Goal: Check status: Check status

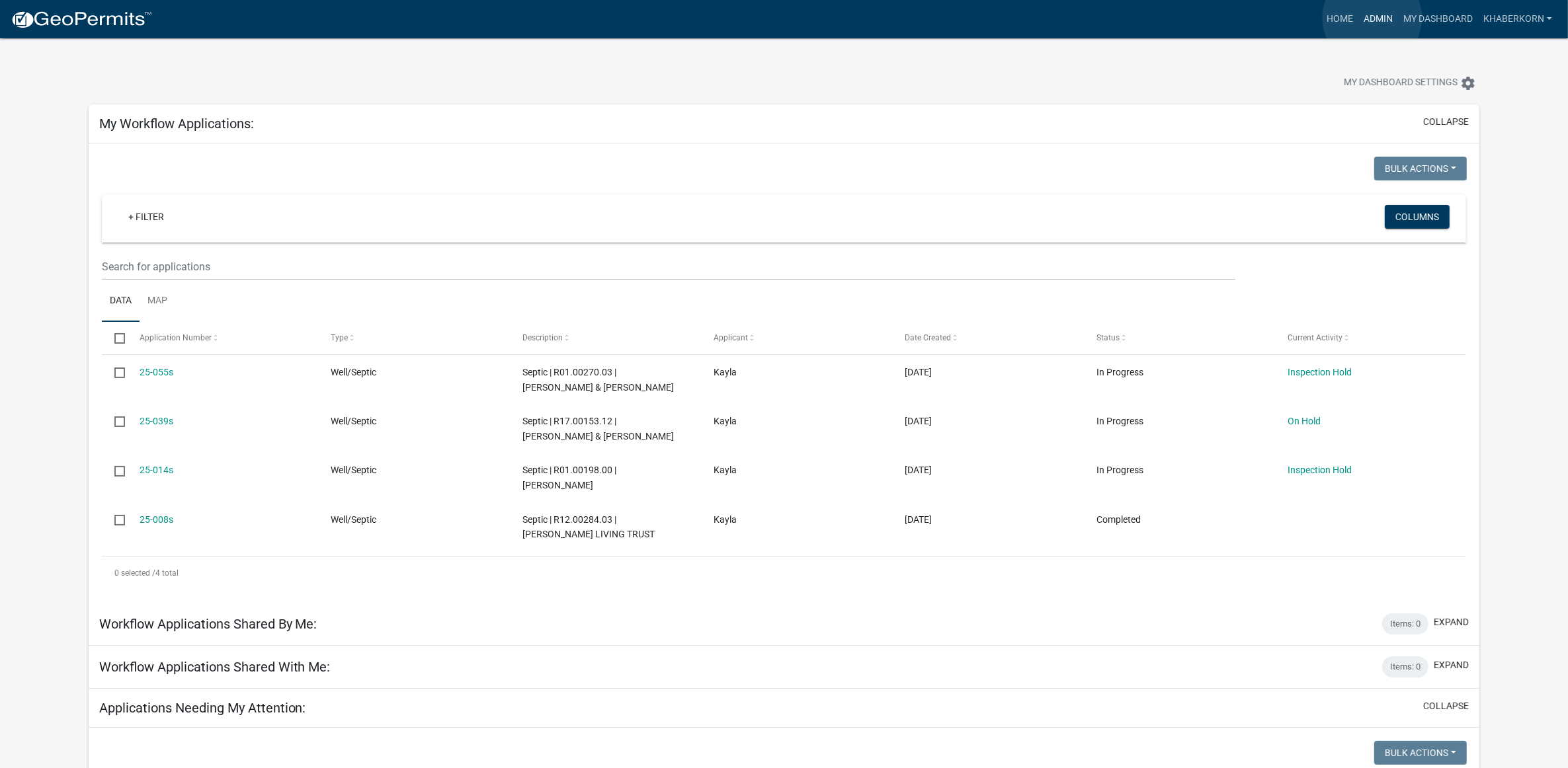
click at [1372, 18] on link "Admin" at bounding box center [1377, 19] width 39 height 25
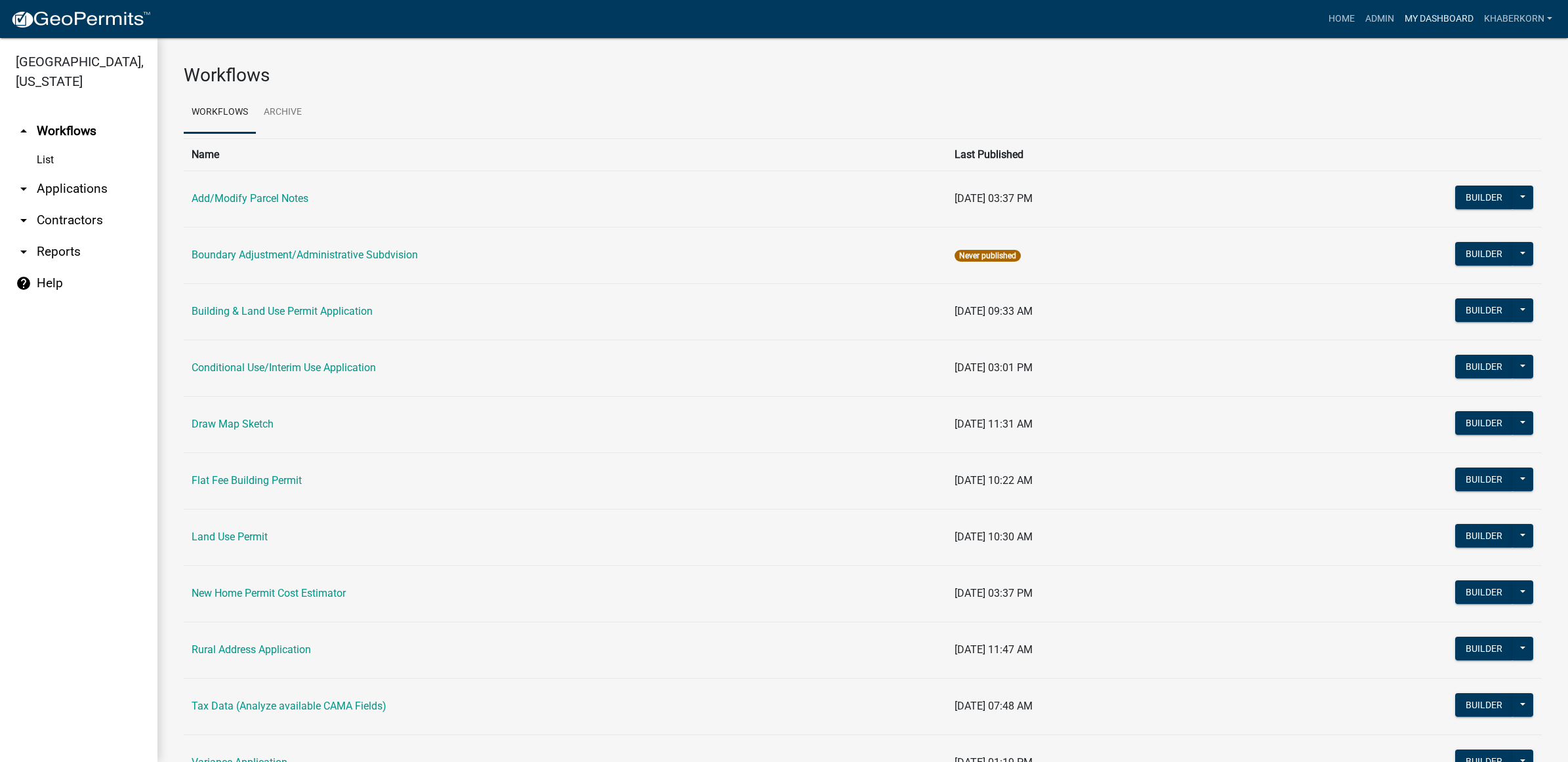
click at [1444, 14] on link "My Dashboard" at bounding box center [1440, 19] width 79 height 25
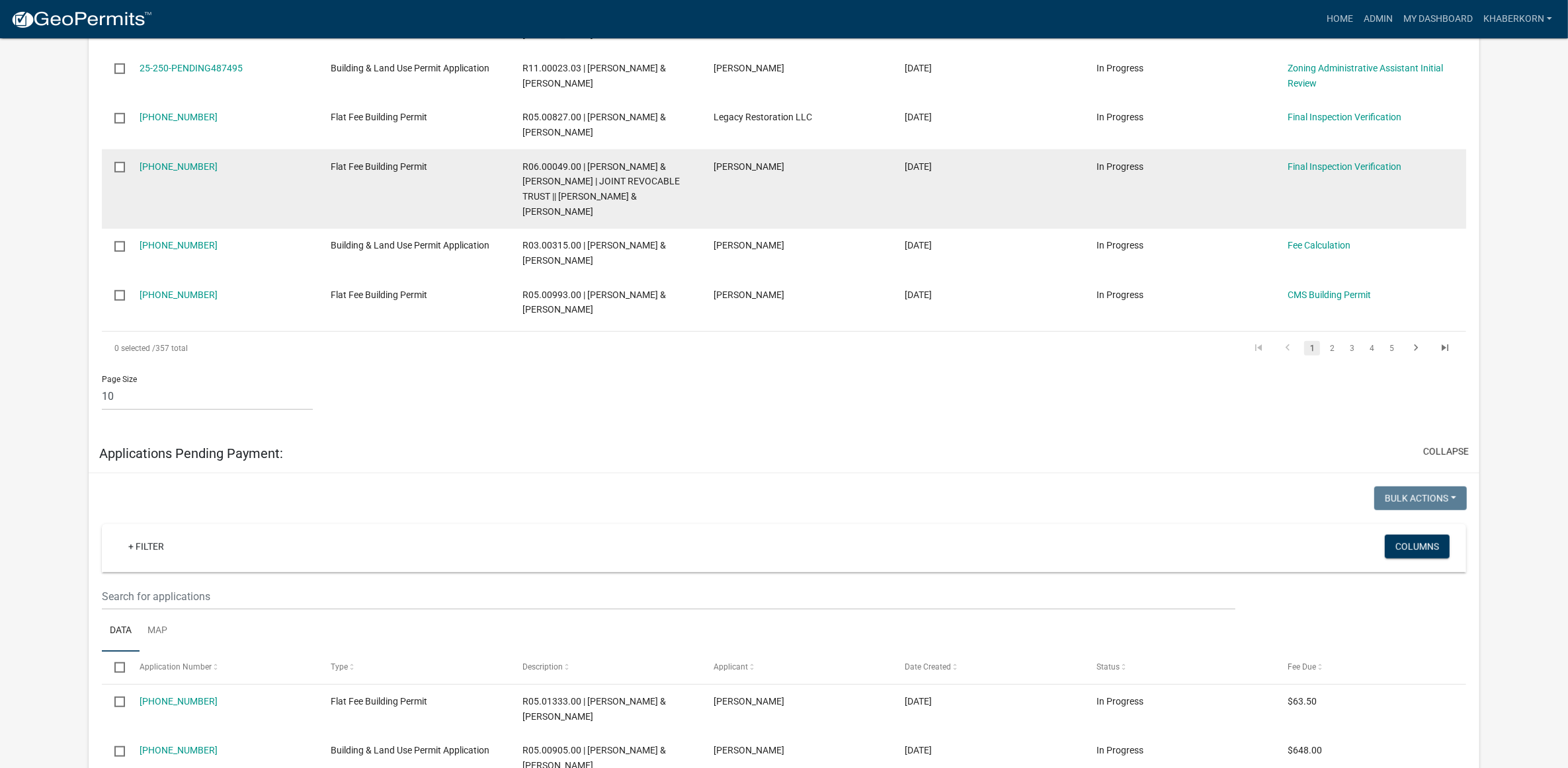
scroll to position [1239, 0]
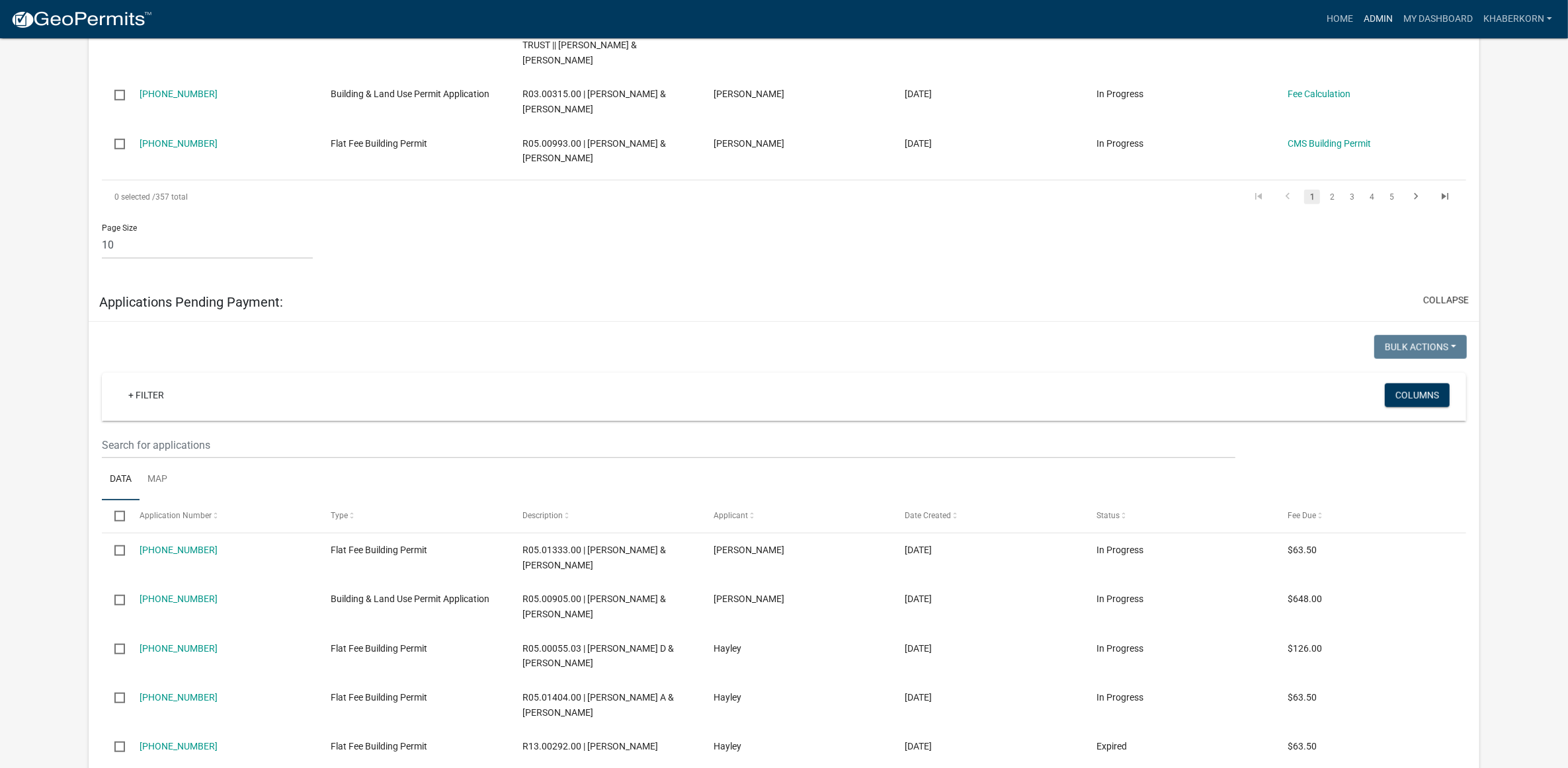
click at [1369, 19] on link "Admin" at bounding box center [1377, 19] width 39 height 25
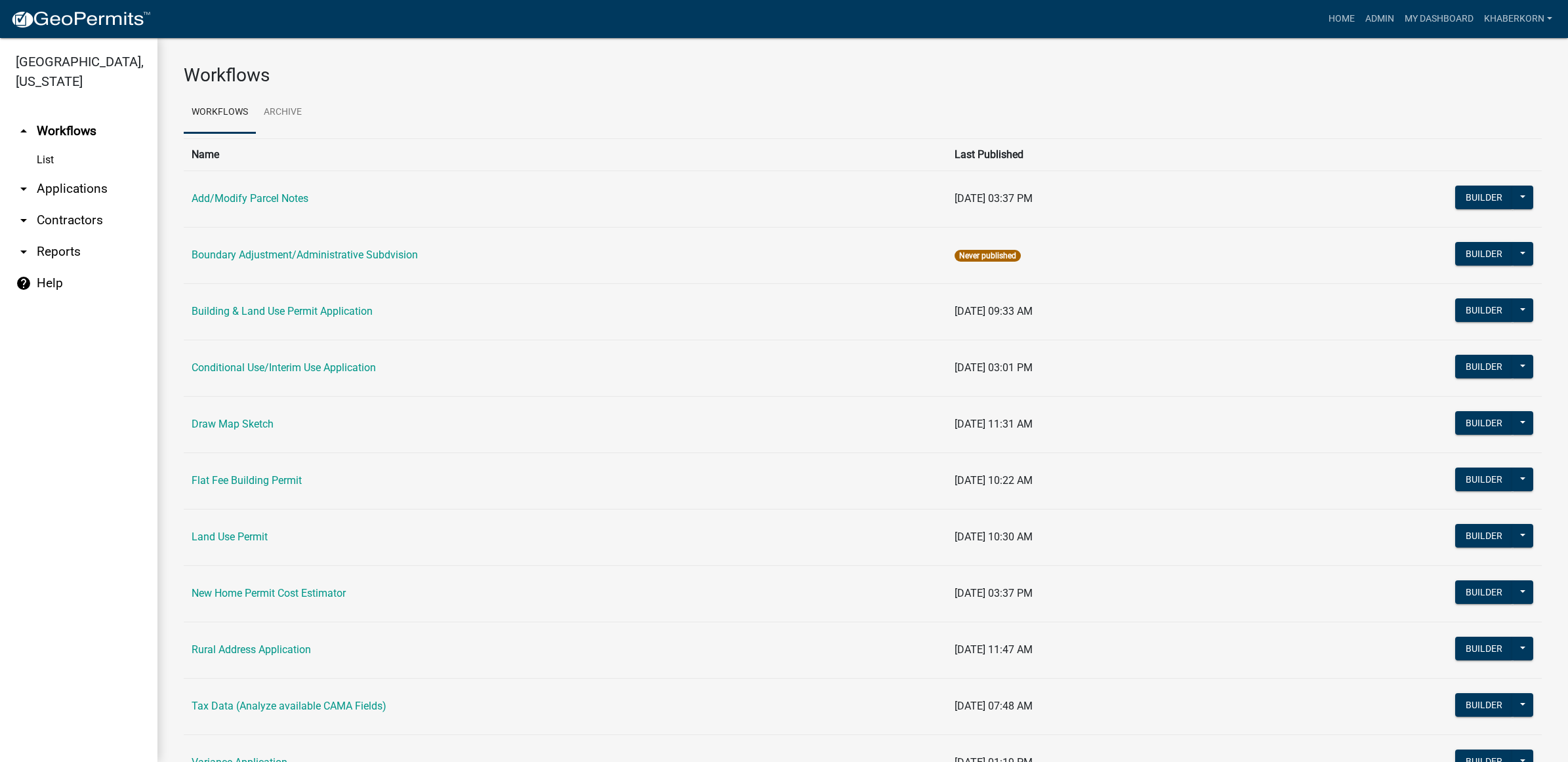
scroll to position [82, 0]
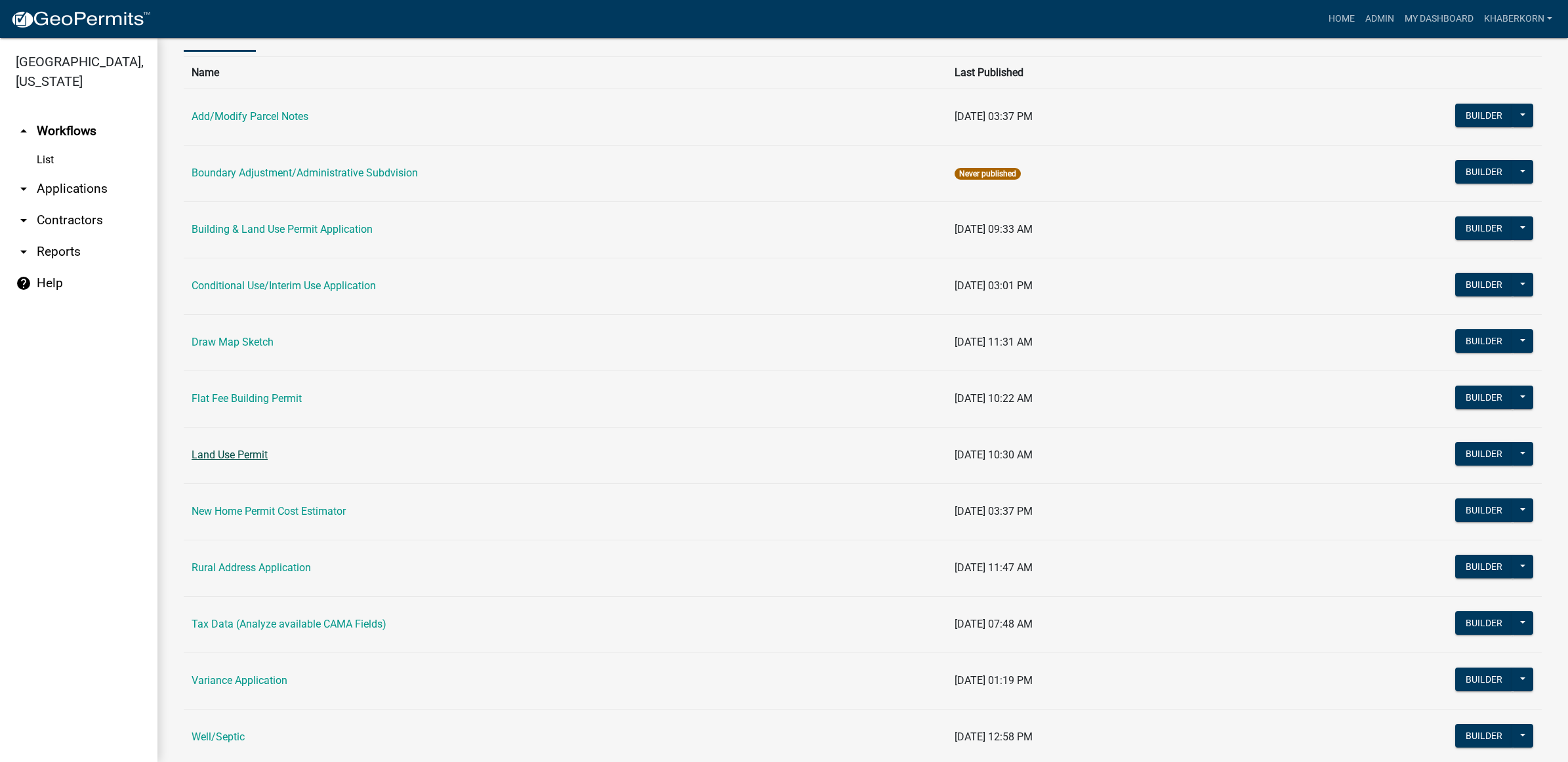
click at [215, 450] on link "Land Use Permit" at bounding box center [229, 454] width 76 height 13
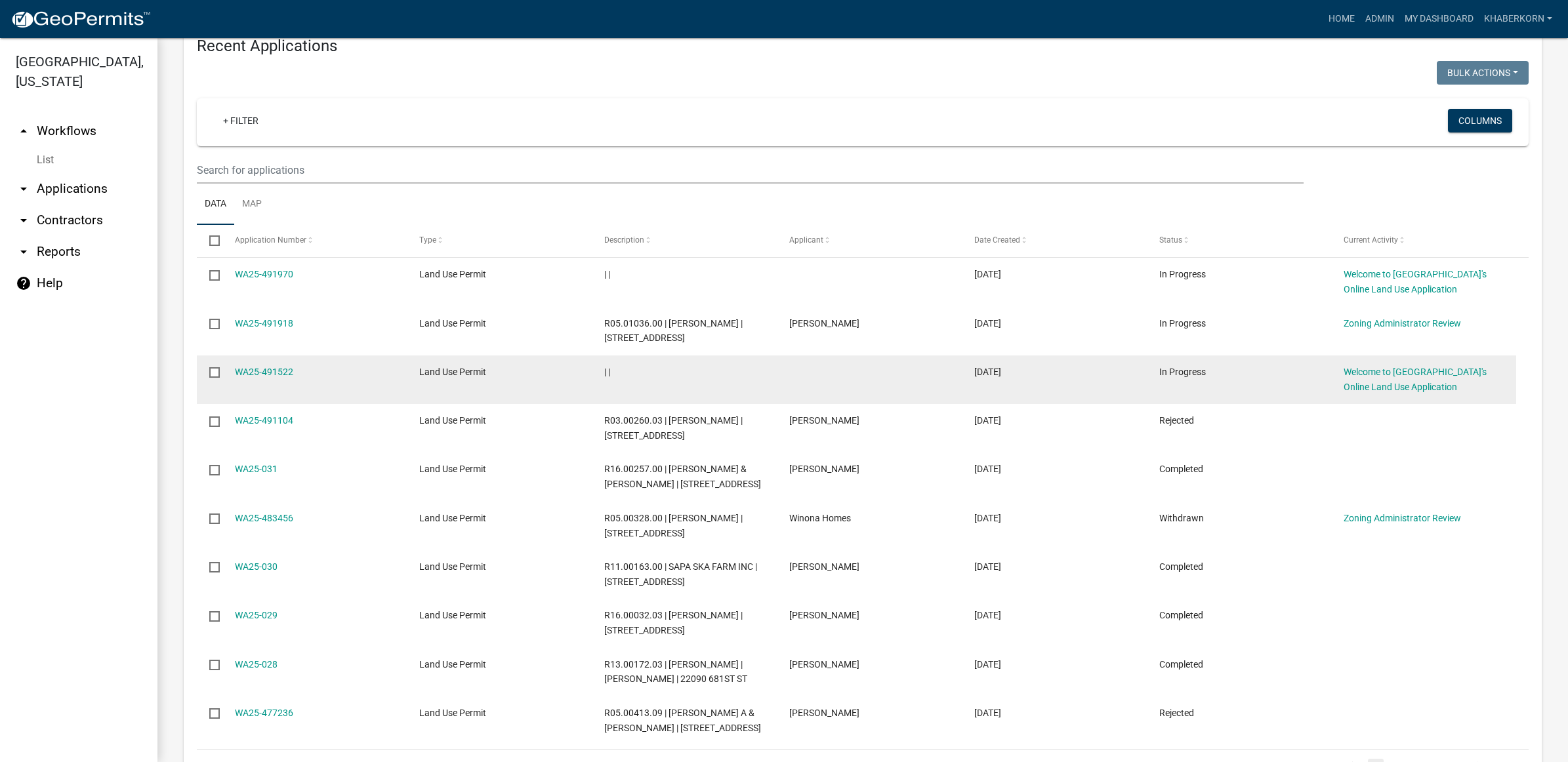
scroll to position [573, 0]
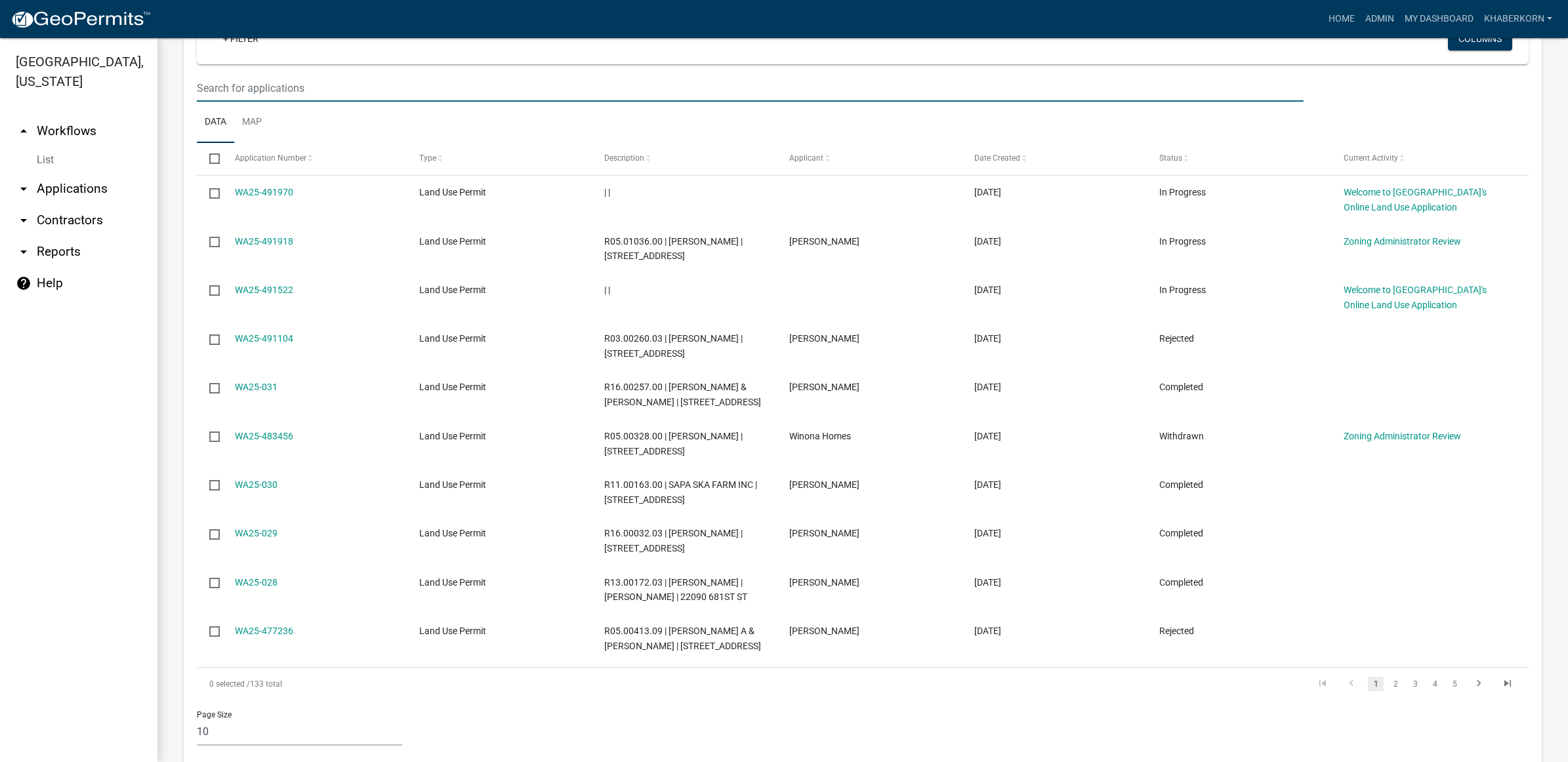
click at [240, 90] on input "text" at bounding box center [750, 88] width 1107 height 27
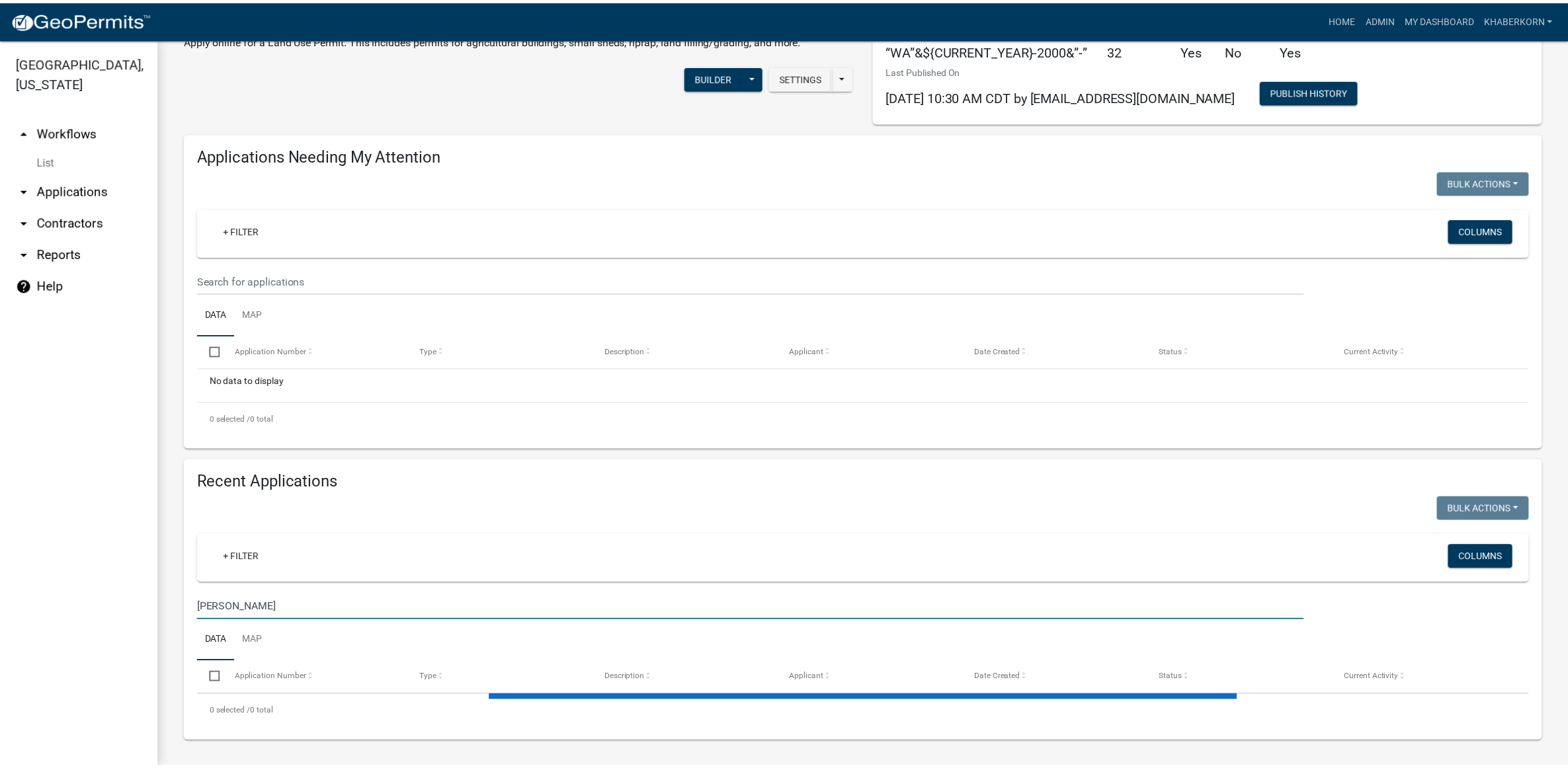
scroll to position [127, 0]
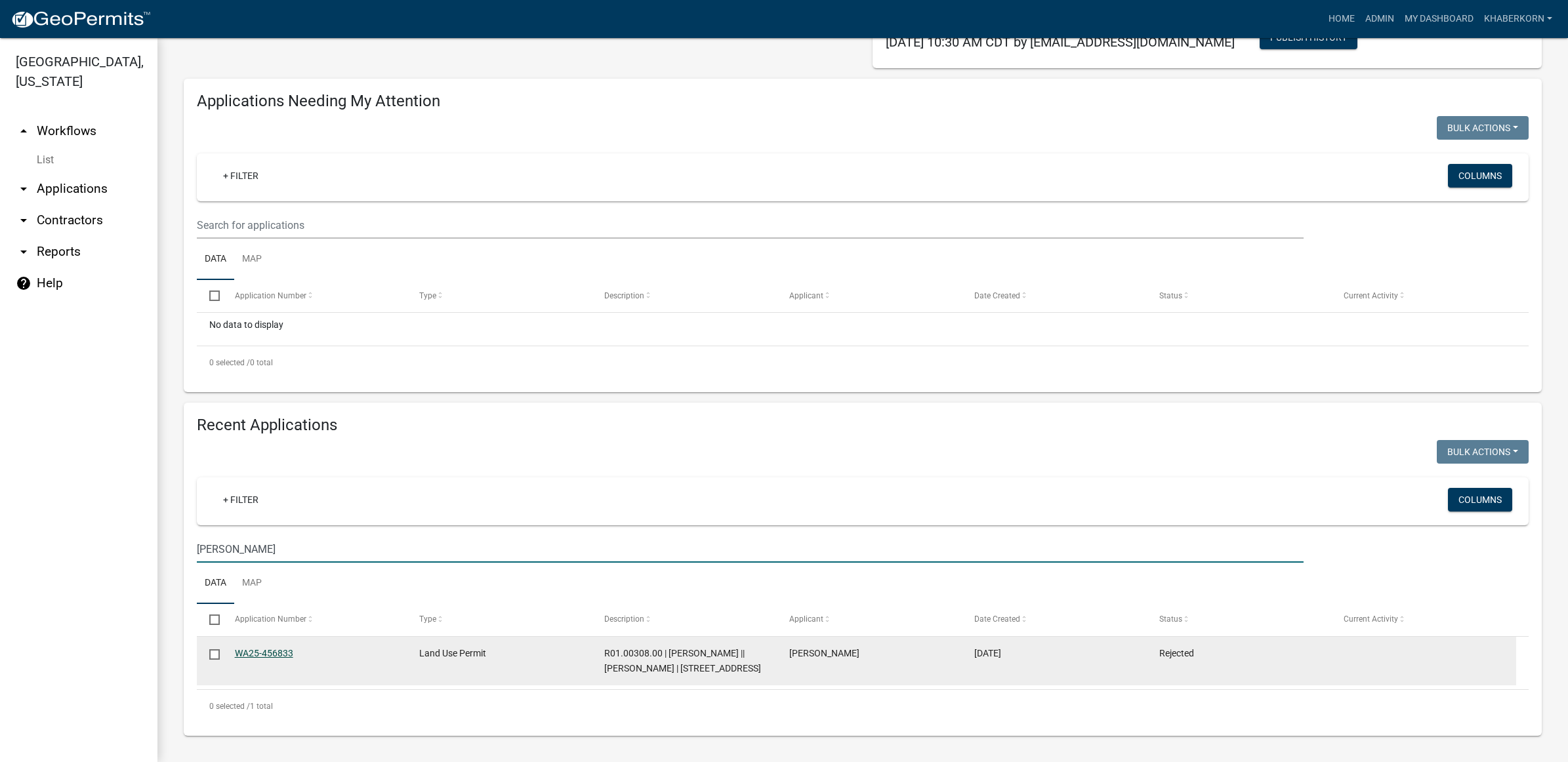
type input "[PERSON_NAME]"
click at [283, 648] on link "WA25-456833" at bounding box center [264, 654] width 58 height 11
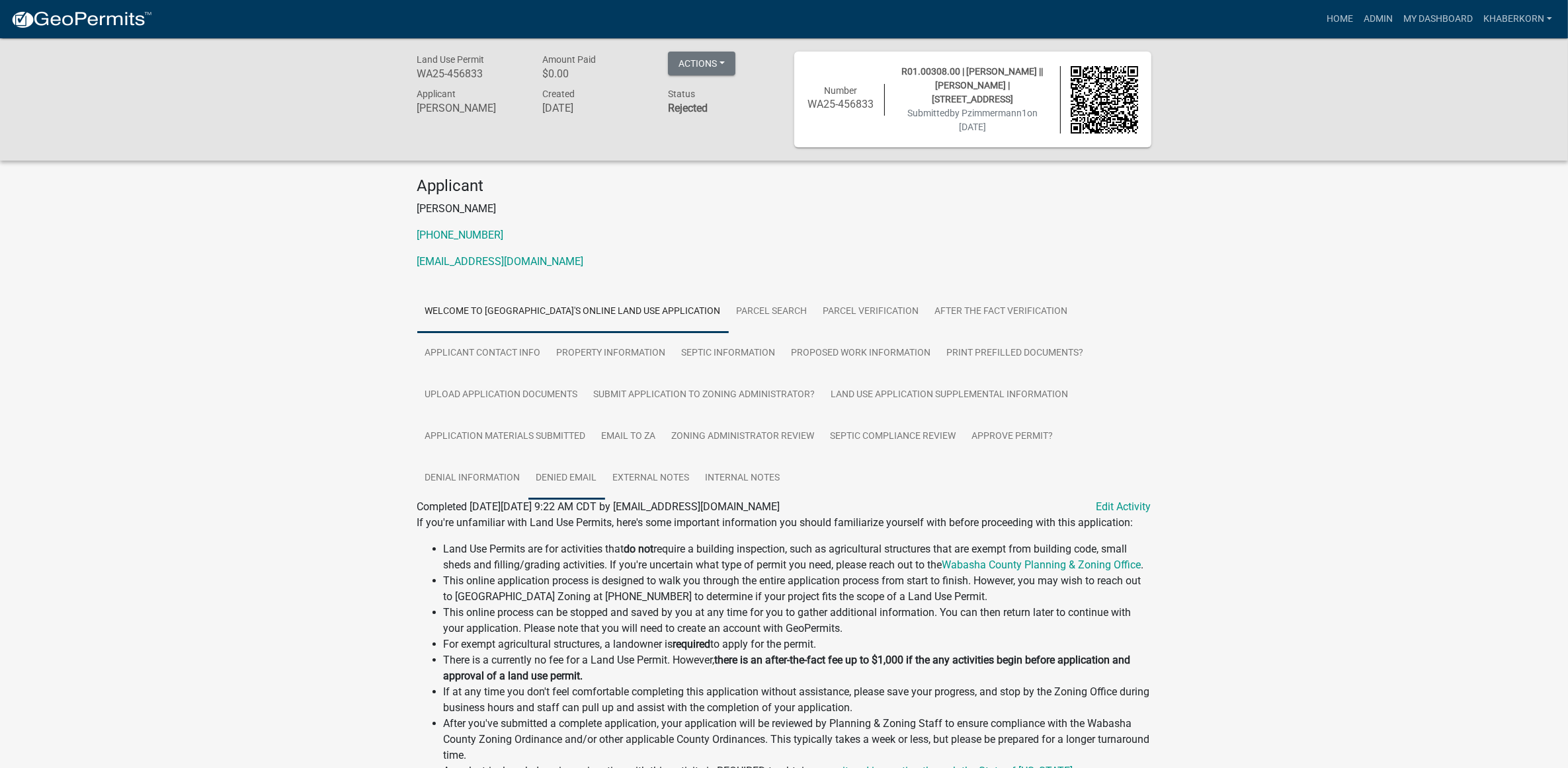
click at [560, 477] on link "Denied Email" at bounding box center [566, 478] width 77 height 42
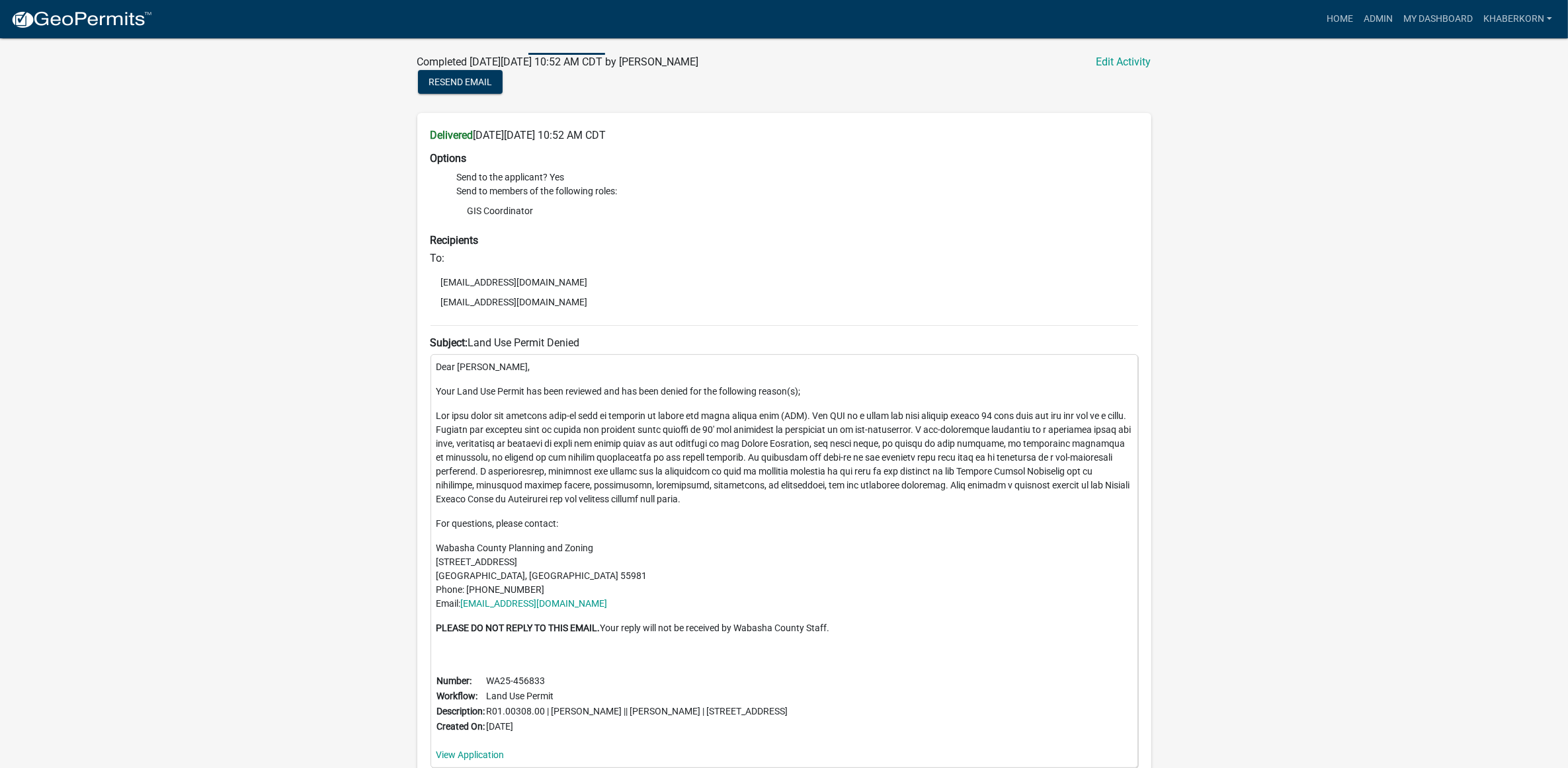
scroll to position [279, 0]
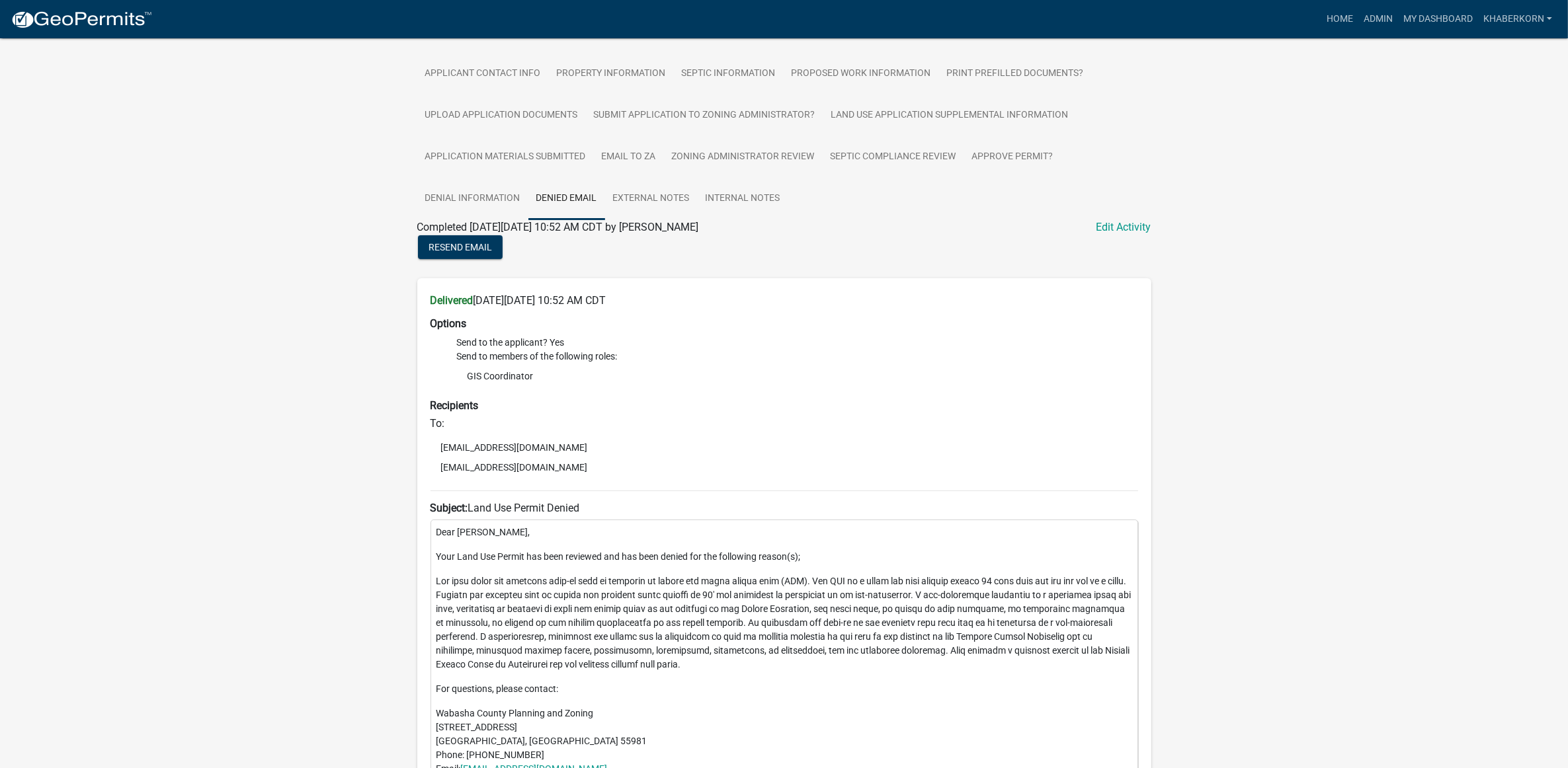
drag, startPoint x: 1267, startPoint y: 352, endPoint x: 1201, endPoint y: 351, distance: 66.0
click at [1201, 351] on div "Land Use Permit WA25-456833 Amount Paid $0.00 Actions Printer Friendly Recalcul…" at bounding box center [784, 380] width 1568 height 1243
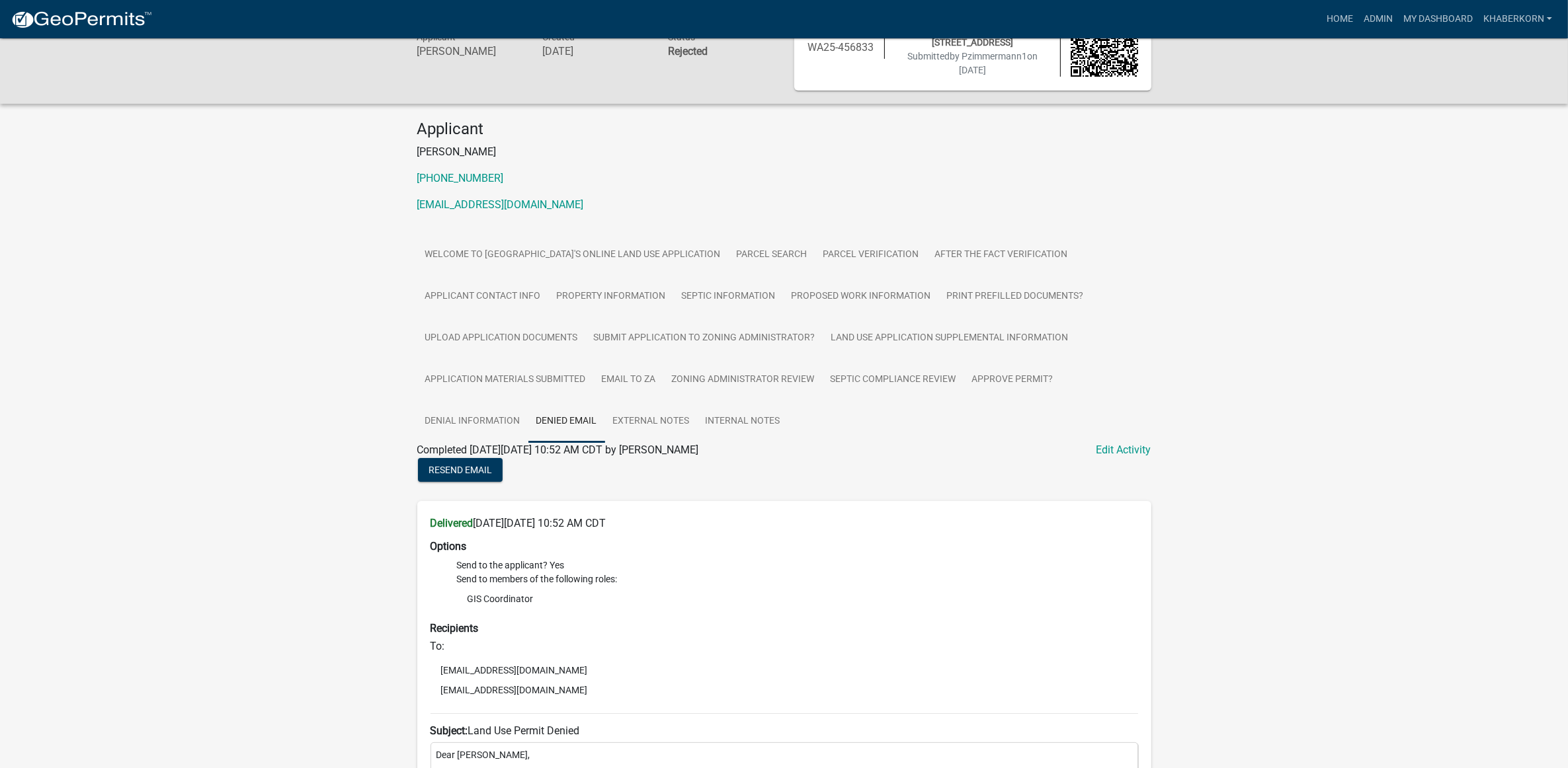
scroll to position [0, 0]
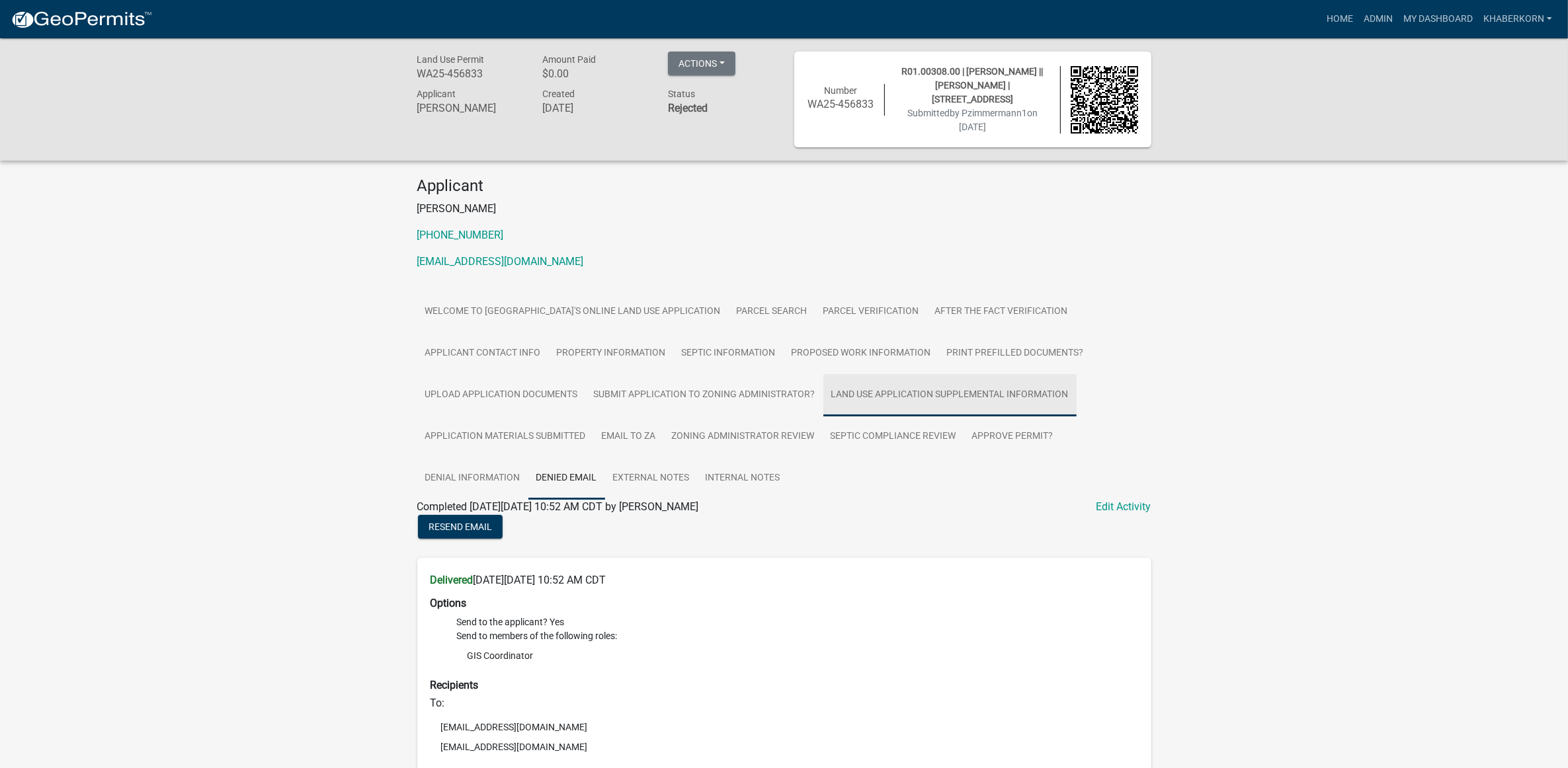
click at [896, 395] on link "Land Use Application Supplemental Information" at bounding box center [950, 395] width 253 height 42
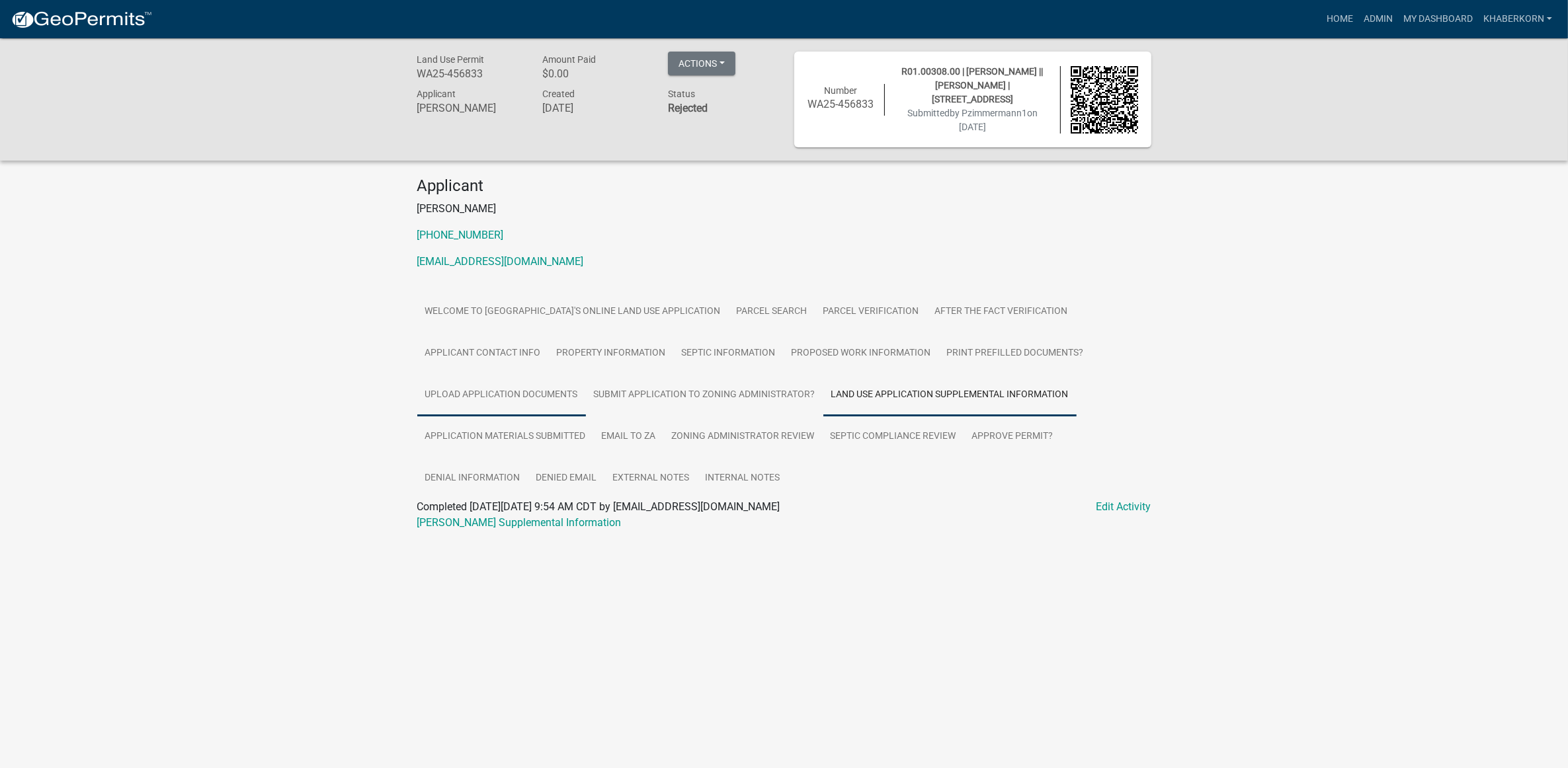
click at [551, 393] on link "Upload Application Documents" at bounding box center [502, 395] width 169 height 42
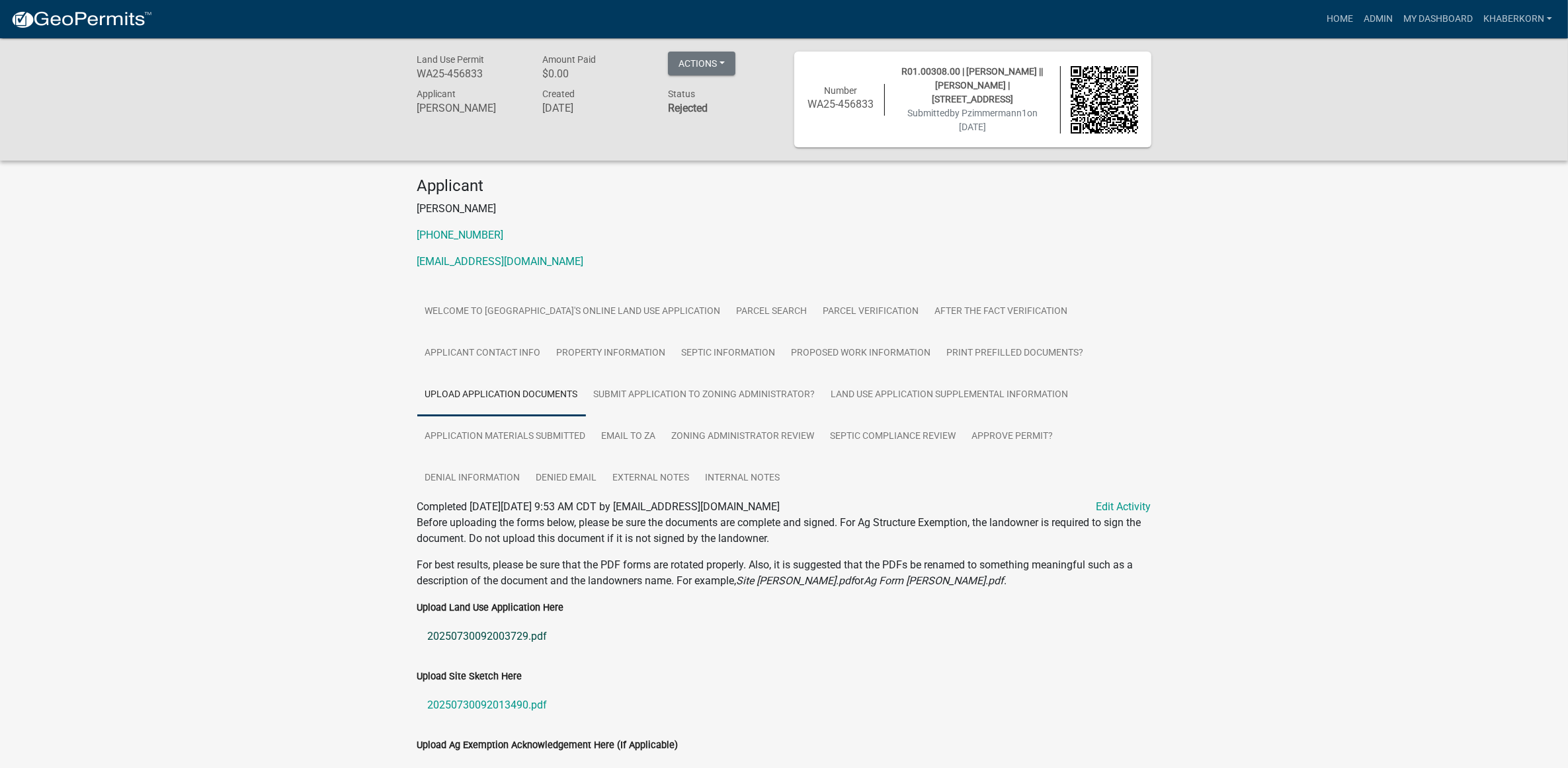
click at [497, 636] on link "20250730092003729.pdf" at bounding box center [784, 637] width 734 height 32
click at [1433, 19] on link "My Dashboard" at bounding box center [1438, 19] width 80 height 25
